Goal: Find specific page/section: Find specific page/section

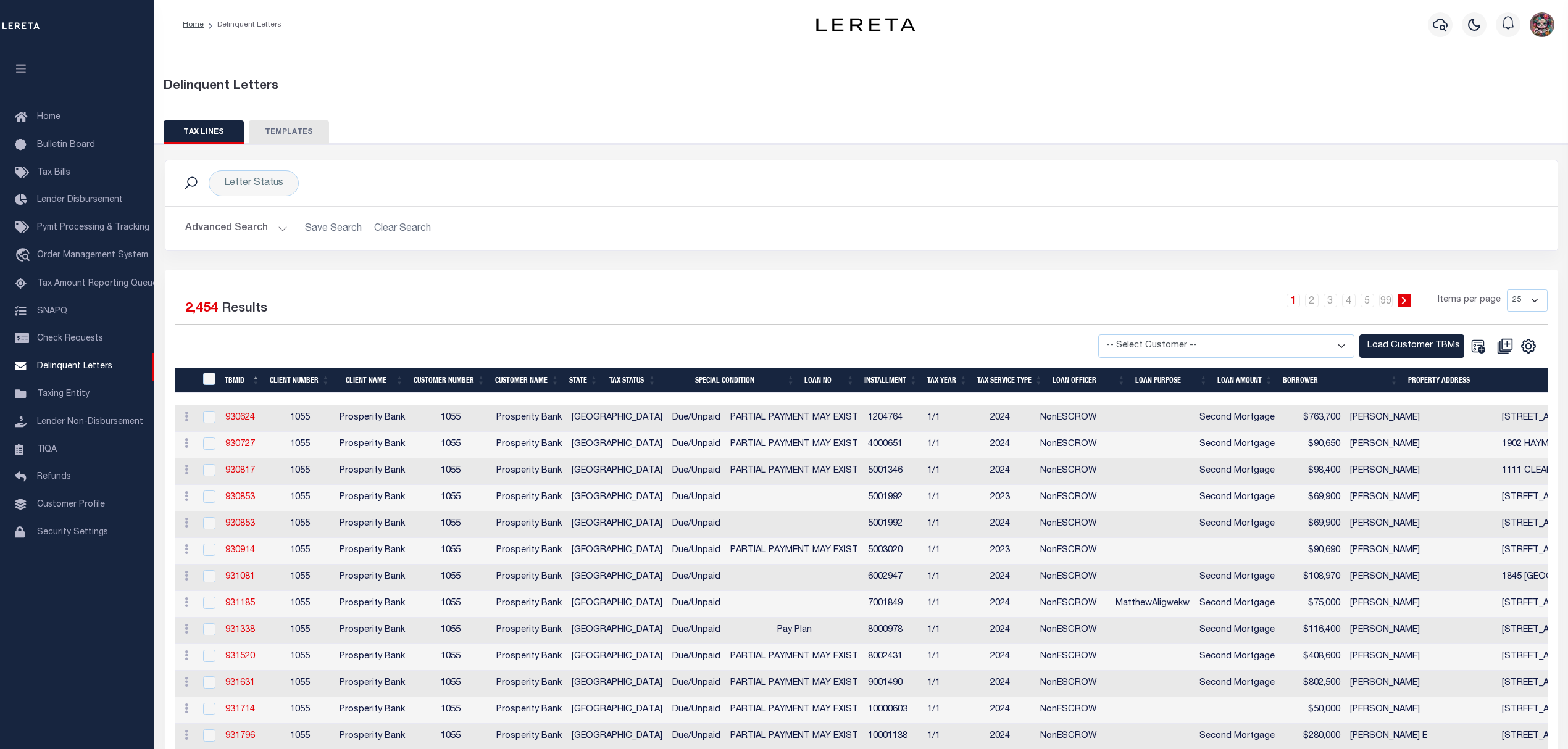
click at [260, 230] on button "Advanced Search" at bounding box center [236, 229] width 103 height 24
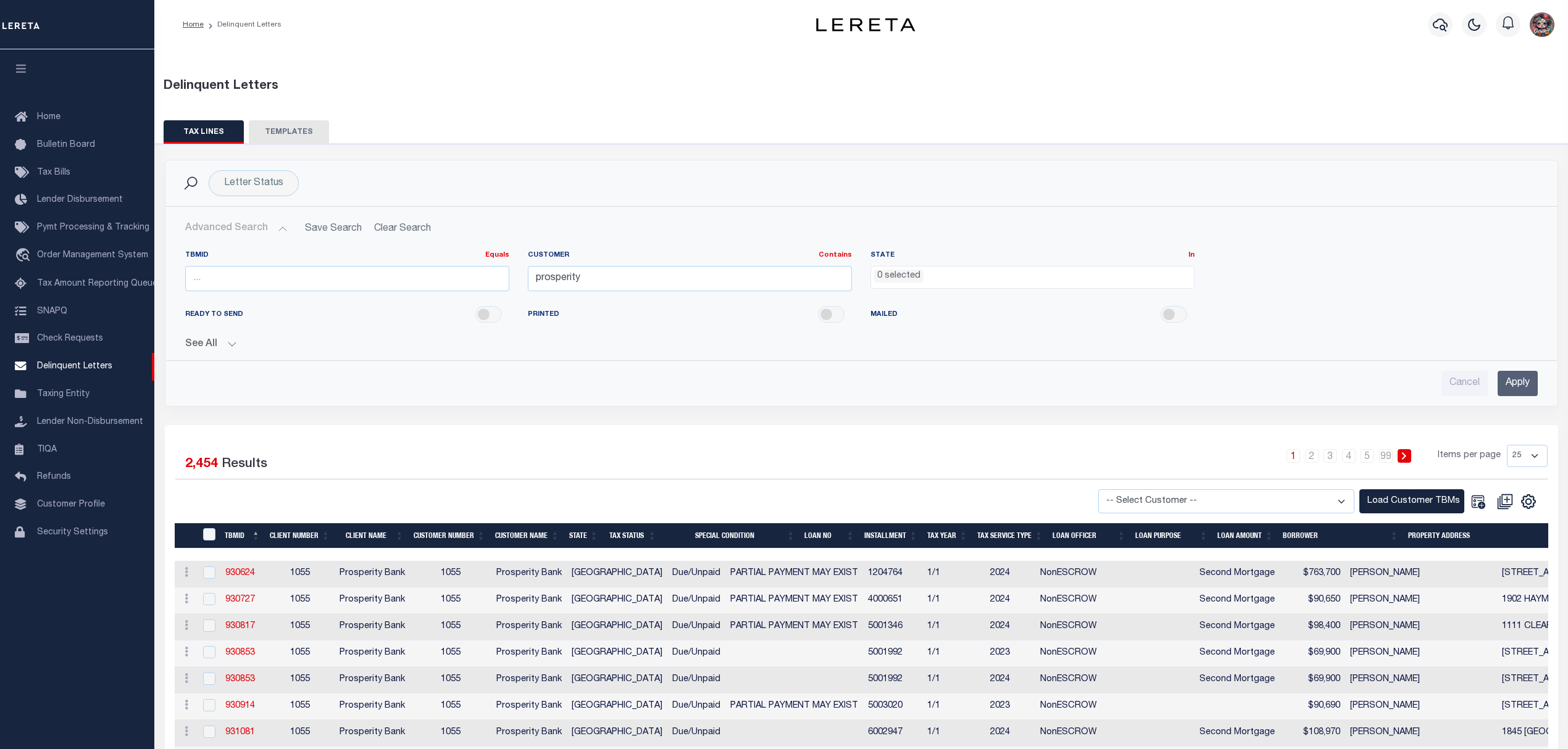
click at [260, 231] on button "Advanced Search" at bounding box center [236, 229] width 103 height 24
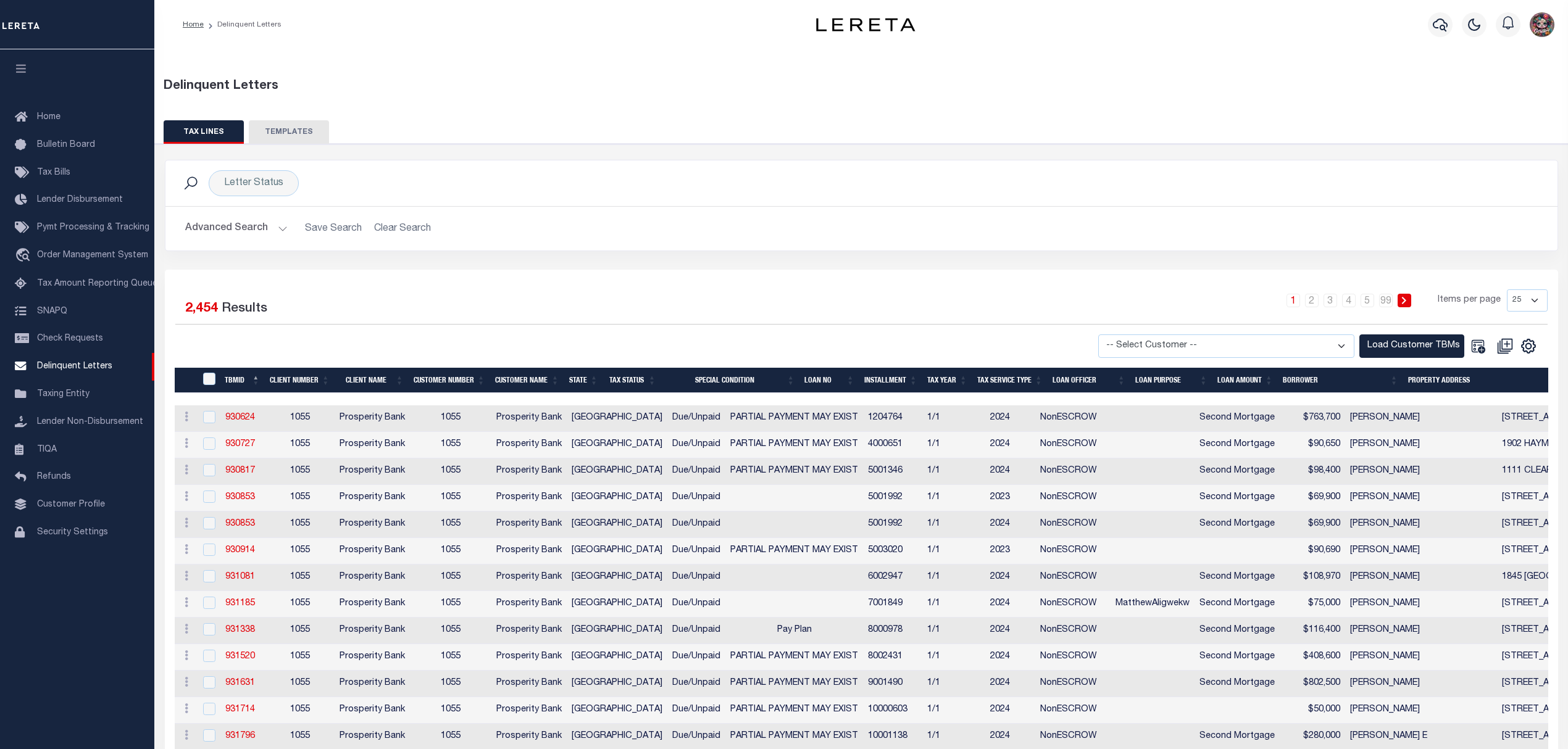
click at [299, 138] on button "TEMPLATES" at bounding box center [289, 132] width 80 height 23
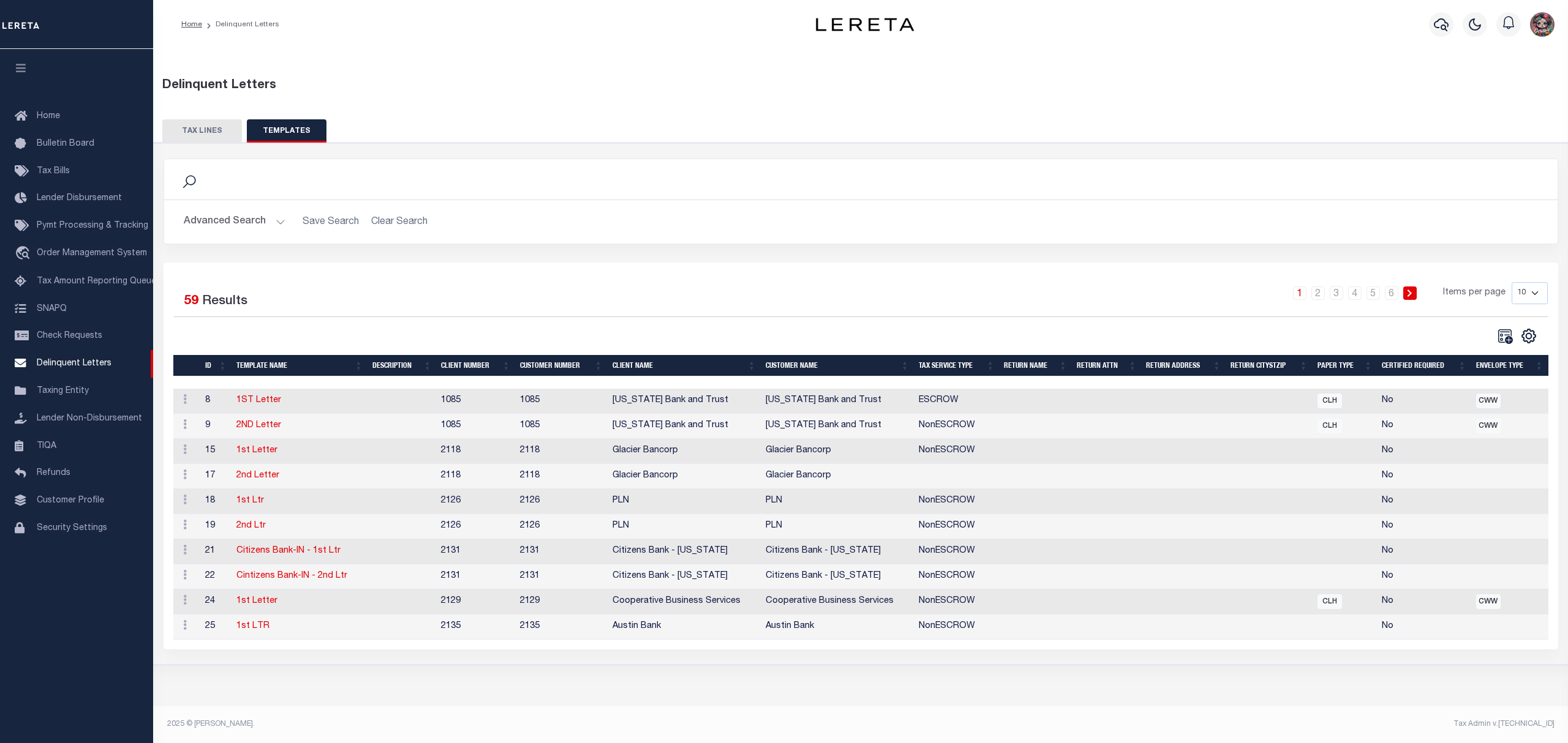
click at [1538, 294] on select "10 25 50 100" at bounding box center [1529, 293] width 36 height 22
select select "100"
click at [1511, 283] on select "10 25 50 100" at bounding box center [1529, 293] width 36 height 22
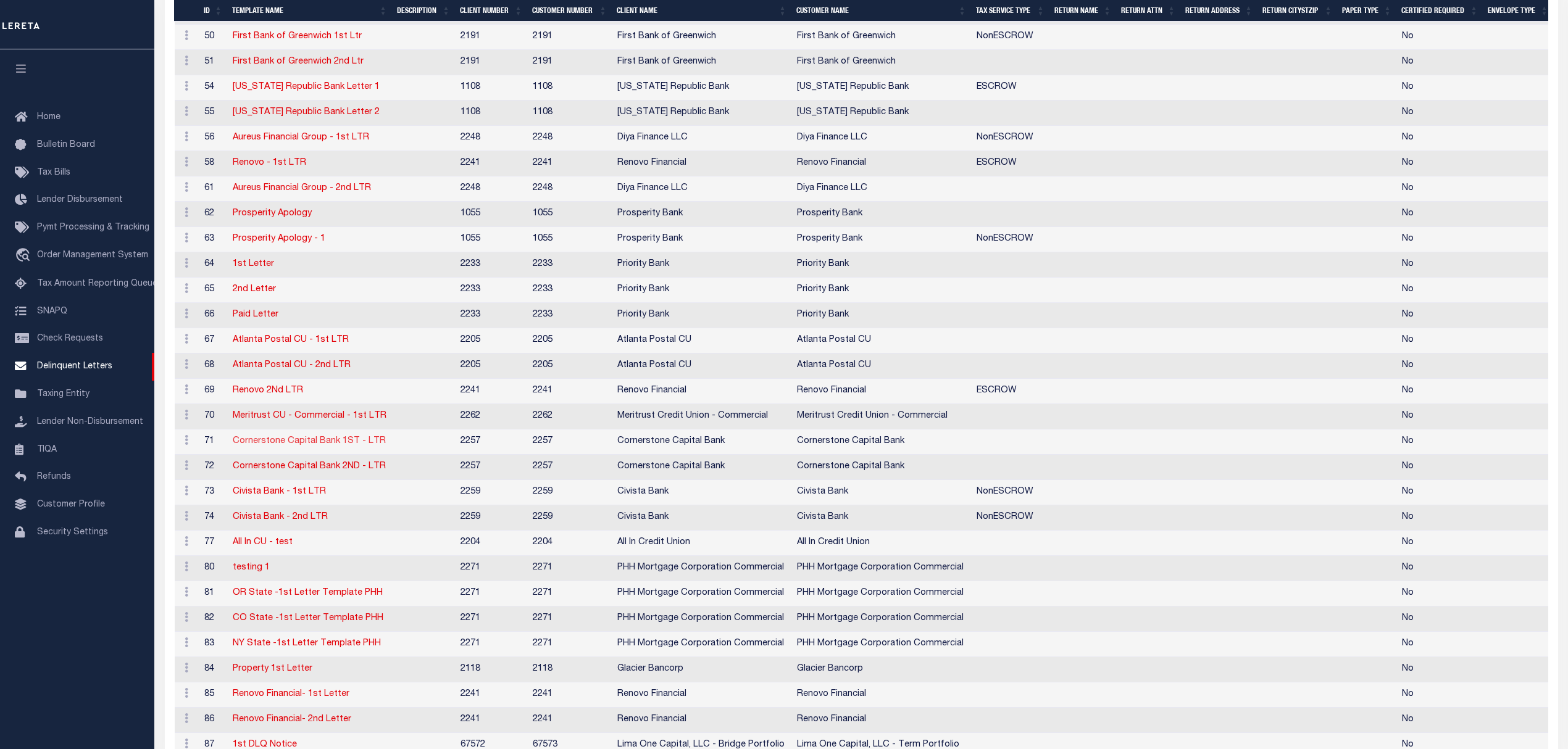
scroll to position [1208, 0]
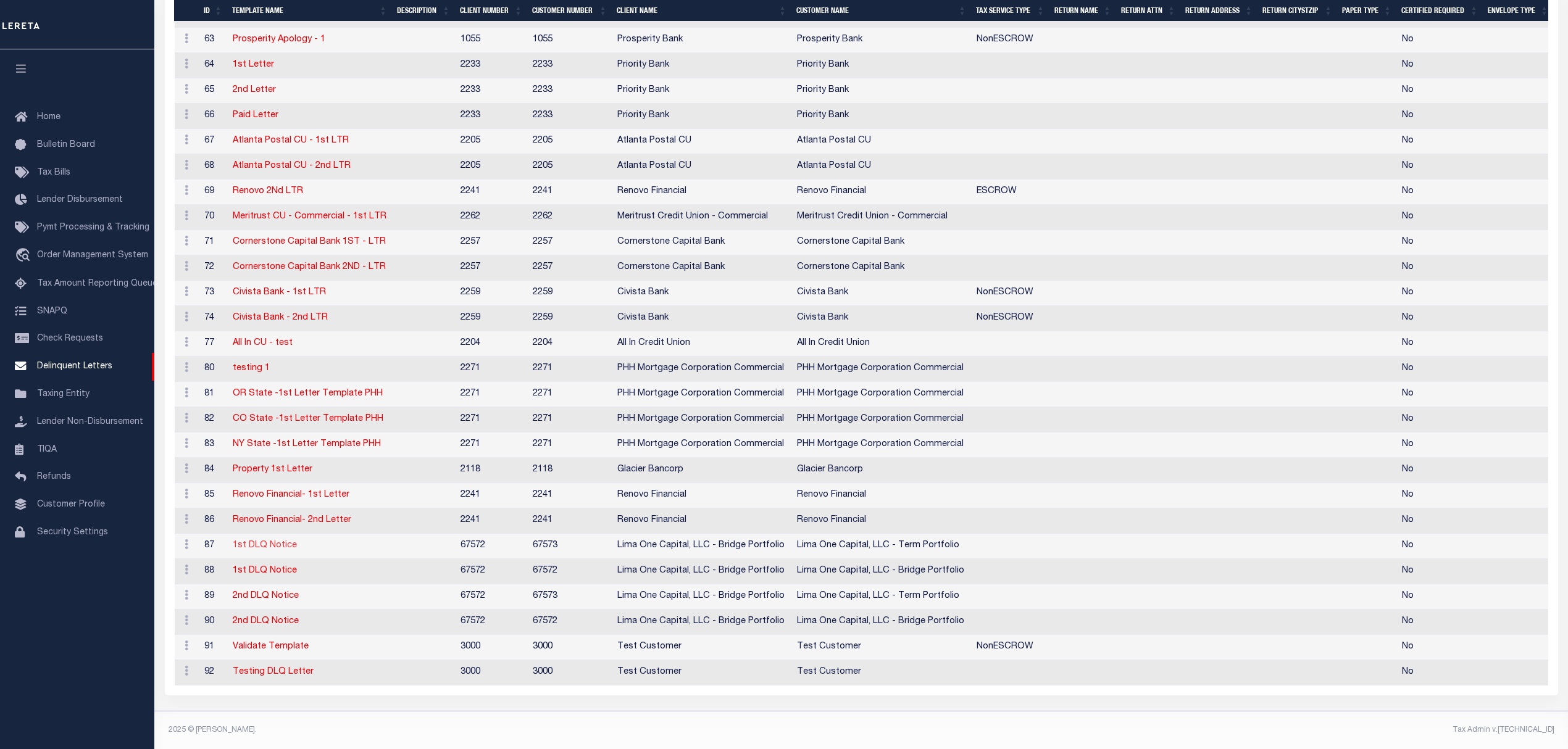
click at [274, 541] on link "1st DLQ Notice" at bounding box center [265, 545] width 64 height 9
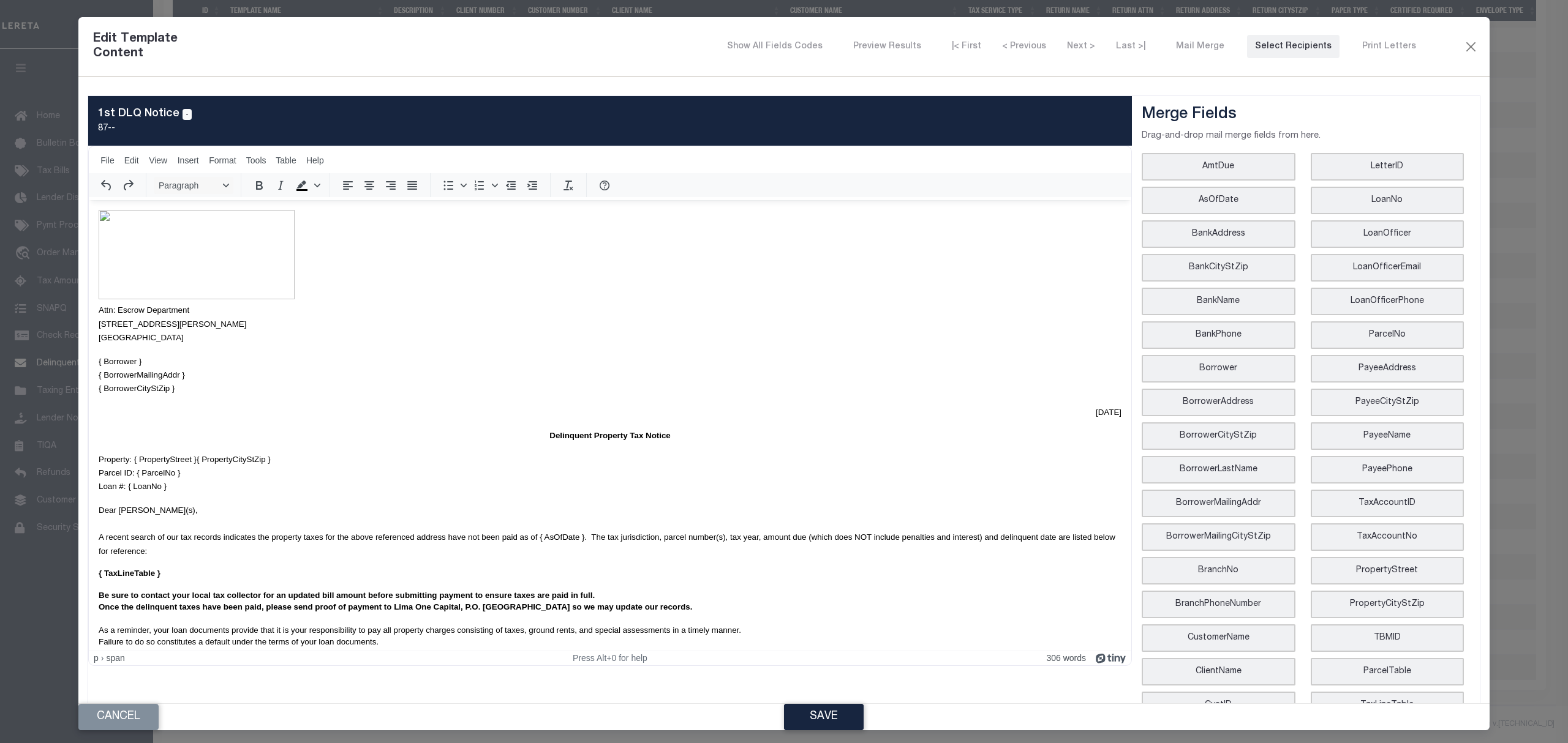
scroll to position [0, 0]
click at [1450, 44] on div "Edit Template Content Show All Fields Codes Preview Results |< First < Previous…" at bounding box center [784, 47] width 1411 height 59
click at [1463, 44] on button "Close" at bounding box center [1470, 47] width 14 height 16
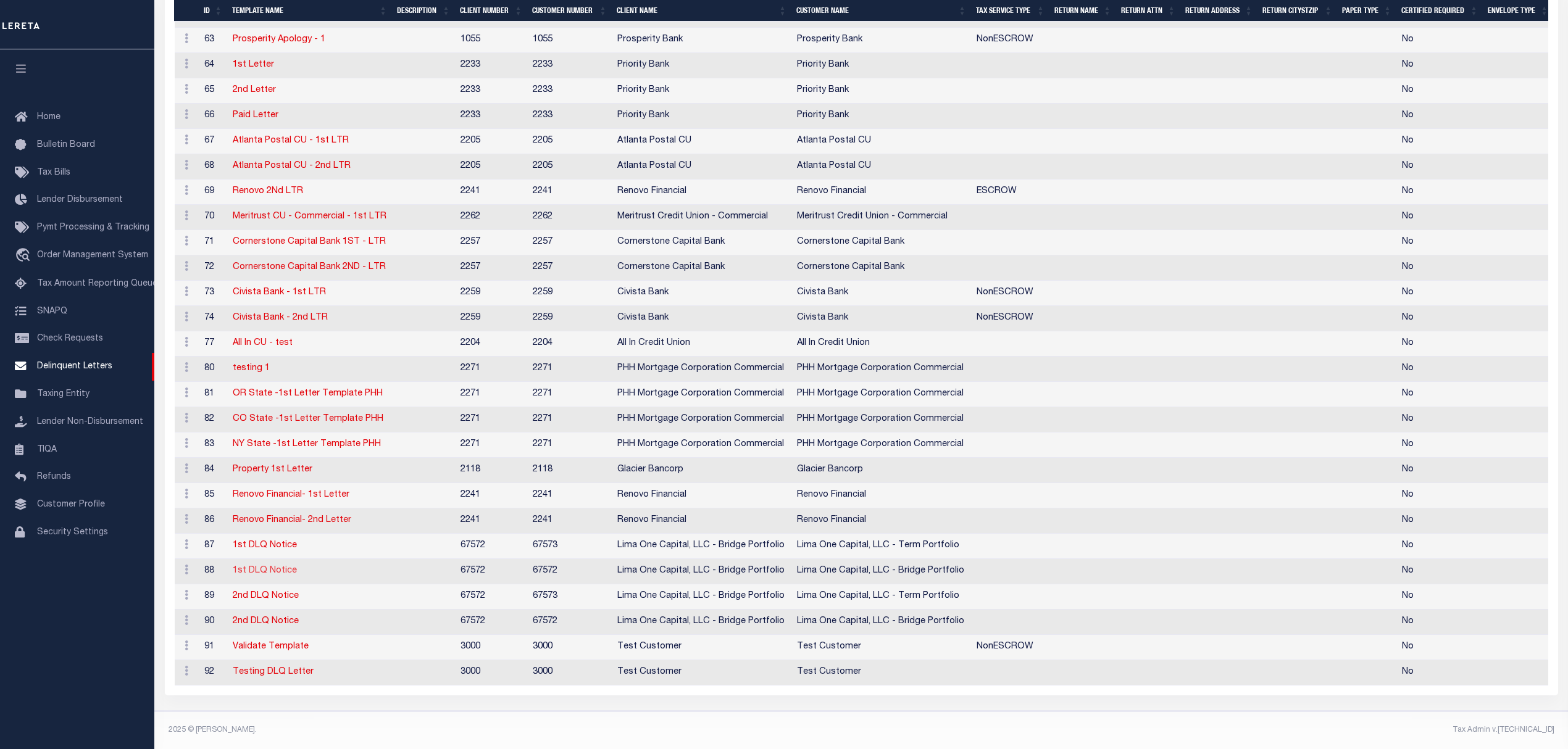
click at [275, 567] on link "1st DLQ Notice" at bounding box center [265, 571] width 64 height 9
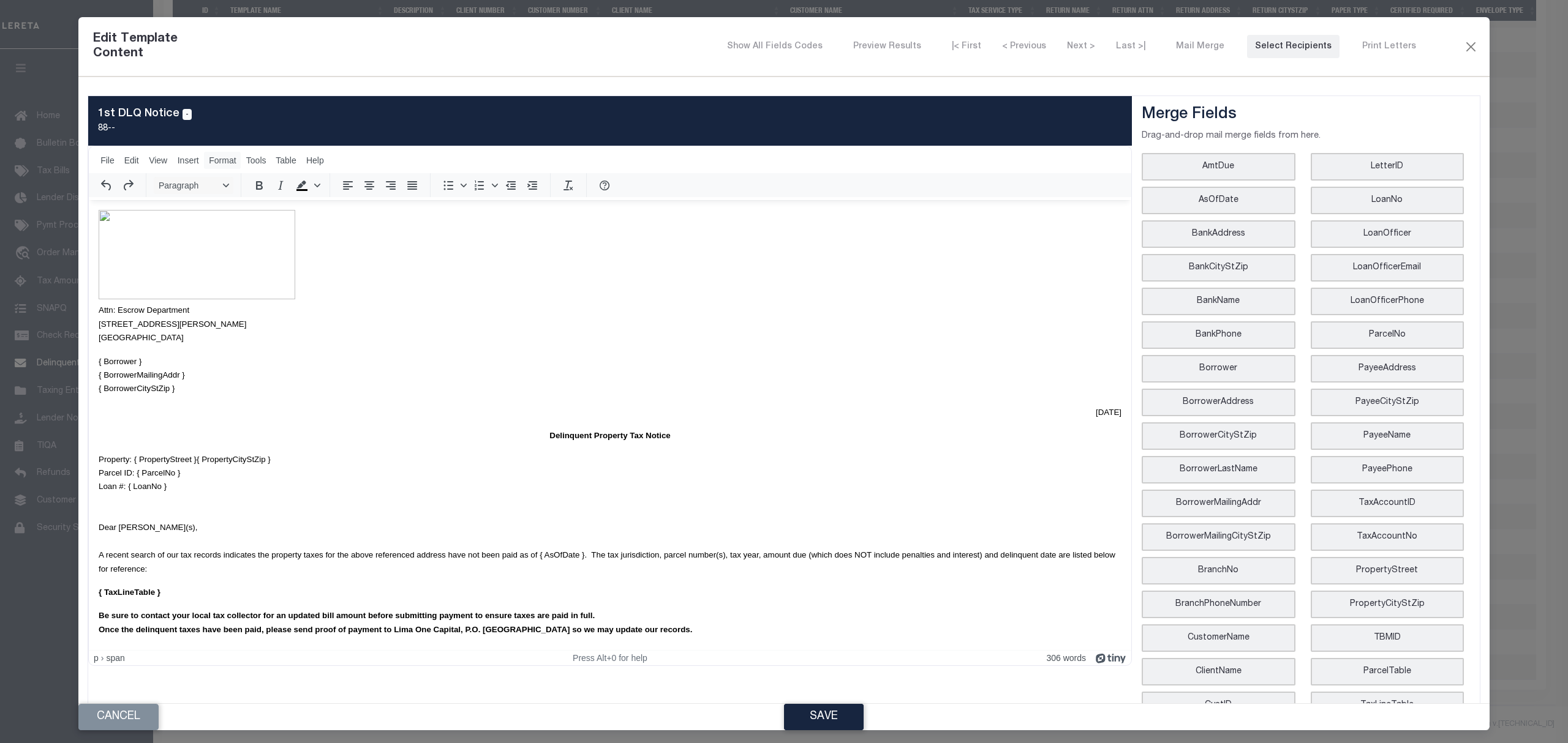
click at [239, 156] on button "Format" at bounding box center [222, 160] width 37 height 17
click at [374, 81] on div "1st DLQ Notice - 88 - - File Edit View Insert Format Tools Table Help Paragraph…" at bounding box center [784, 389] width 1411 height 627
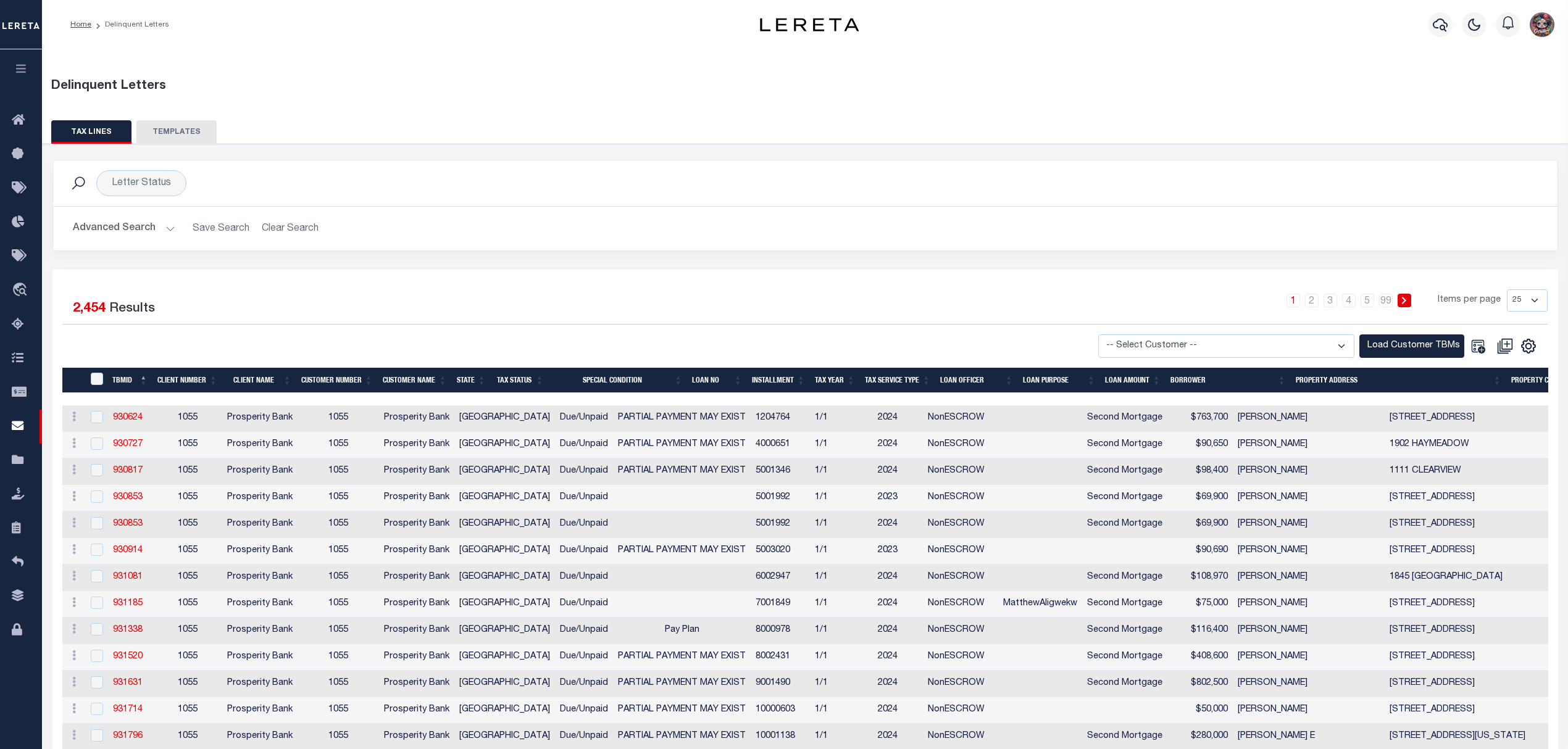
drag, startPoint x: 1209, startPoint y: 371, endPoint x: 1223, endPoint y: 358, distance: 19.1
click at [1209, 371] on th "BORROWER" at bounding box center [1228, 380] width 125 height 25
click at [1226, 356] on select "-- Select Customer -- Accumatch - Refunds All In Credit Union Amarillo National…" at bounding box center [1227, 347] width 256 height 24
click at [1456, 236] on h2 "Advanced Search Save Search Clear Search DelinquentLetterSearchTable_dynamictab…" at bounding box center [805, 229] width 1485 height 24
click at [1518, 294] on select "25 50 100 500 1000" at bounding box center [1528, 300] width 40 height 22
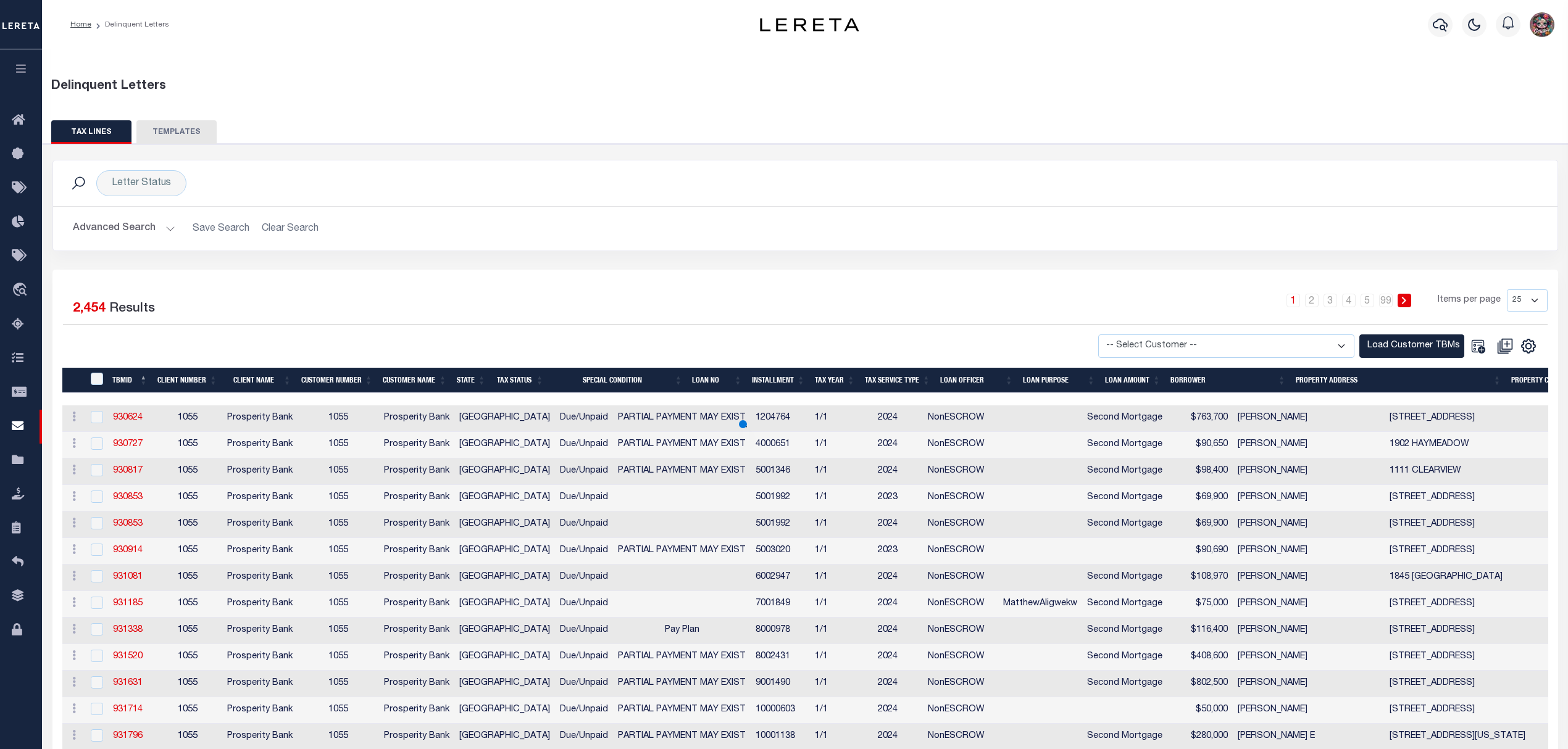
select select "1000"
click at [1507, 290] on select "25 50 100 500 1000" at bounding box center [1528, 300] width 40 height 22
click at [1282, 345] on select "-- Select Customer -- Accumatch - Refunds All In Credit Union Amarillo National…" at bounding box center [1227, 347] width 256 height 24
select select "1055"
click at [1109, 335] on select "-- Select Customer -- Accumatch - Refunds All In Credit Union Amarillo National…" at bounding box center [1227, 347] width 256 height 24
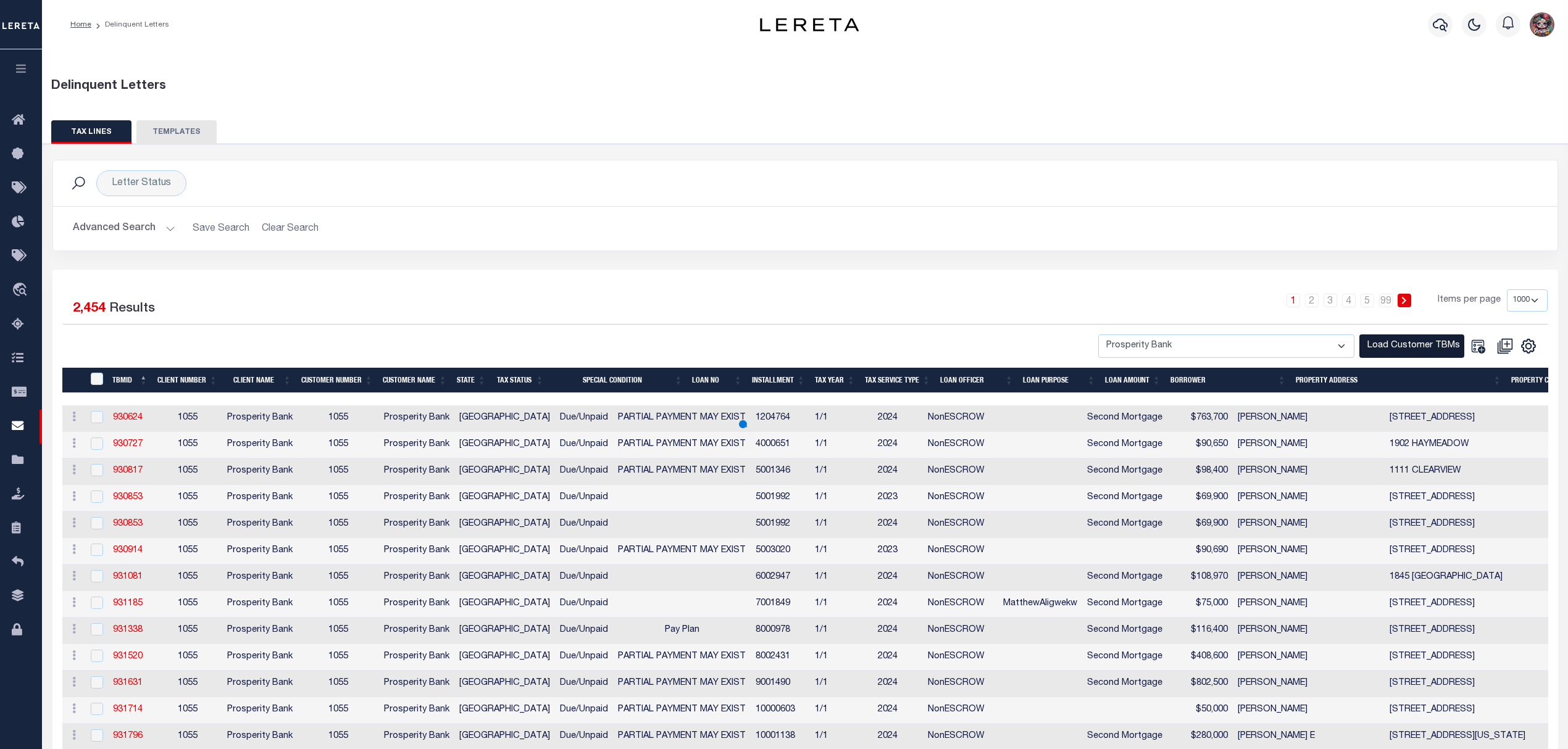
click at [1391, 352] on button "Load Customer TBMs" at bounding box center [1412, 347] width 105 height 24
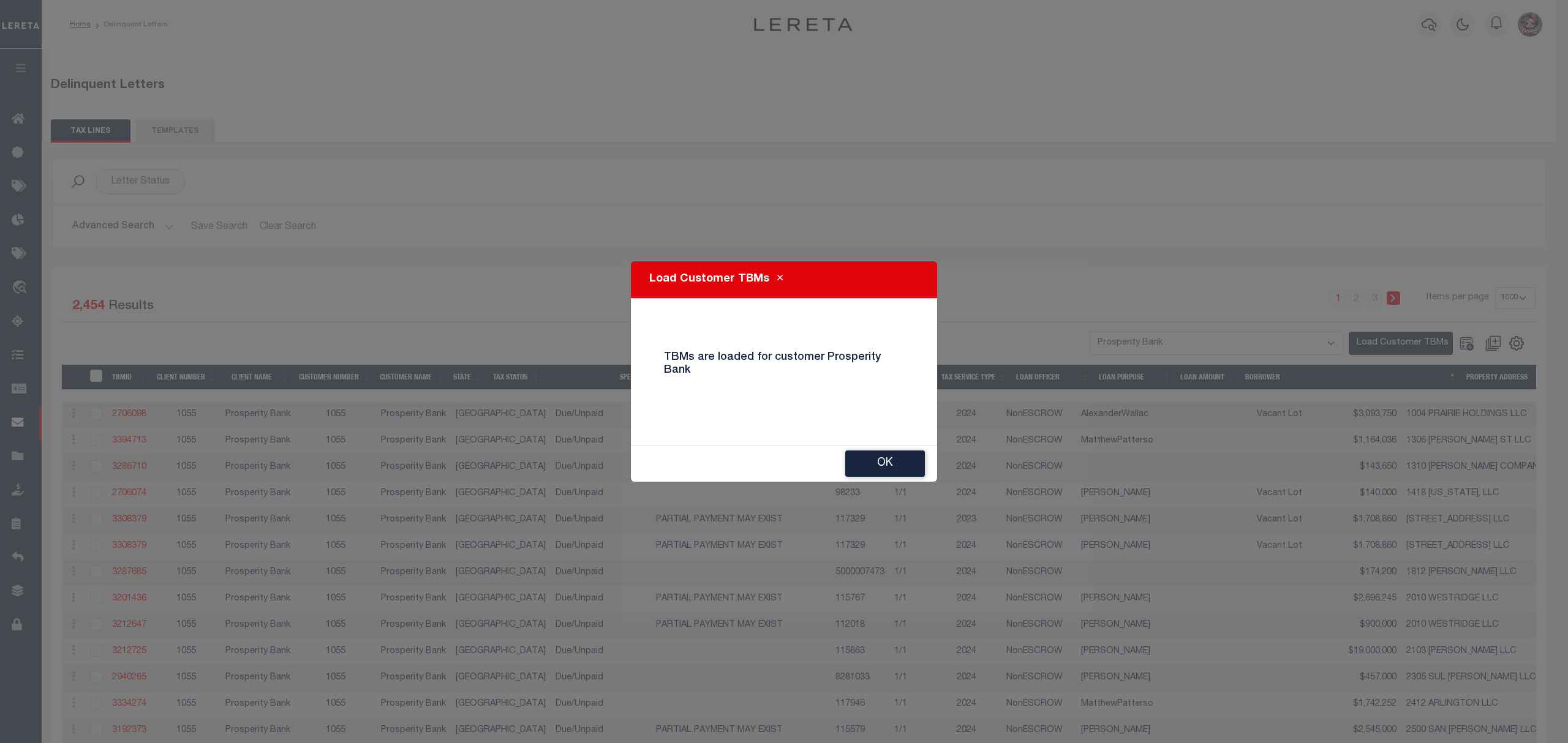
click at [900, 454] on button "Ok" at bounding box center [884, 464] width 79 height 26
